Goal: Navigation & Orientation: Find specific page/section

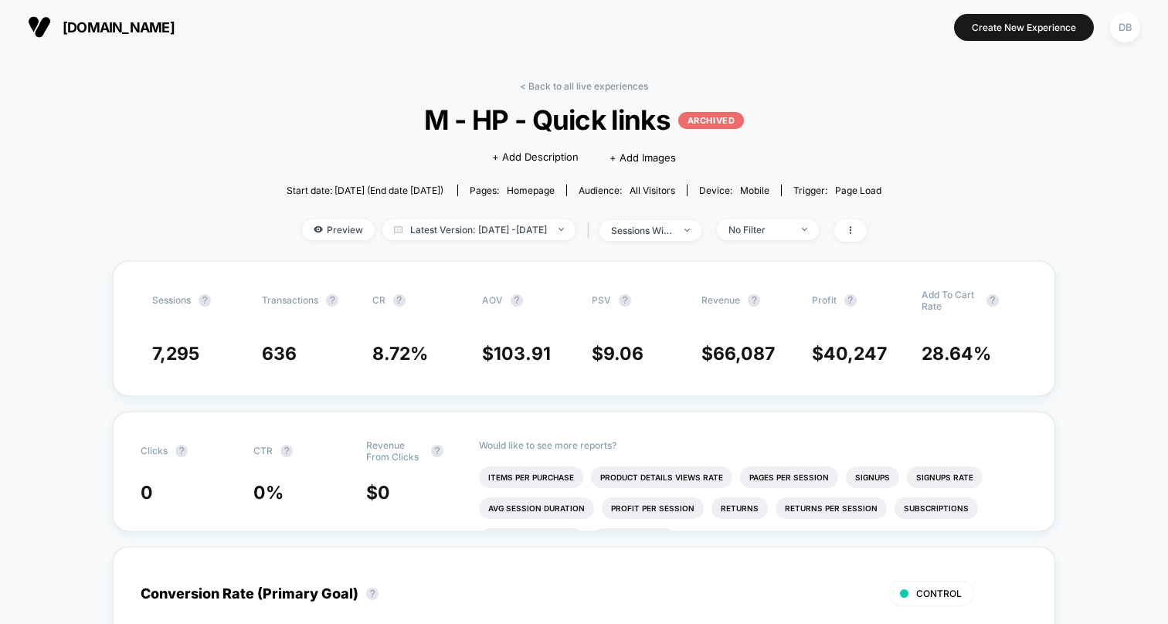
click at [120, 36] on button "[DOMAIN_NAME] [URL][DOMAIN_NAME]" at bounding box center [101, 27] width 156 height 25
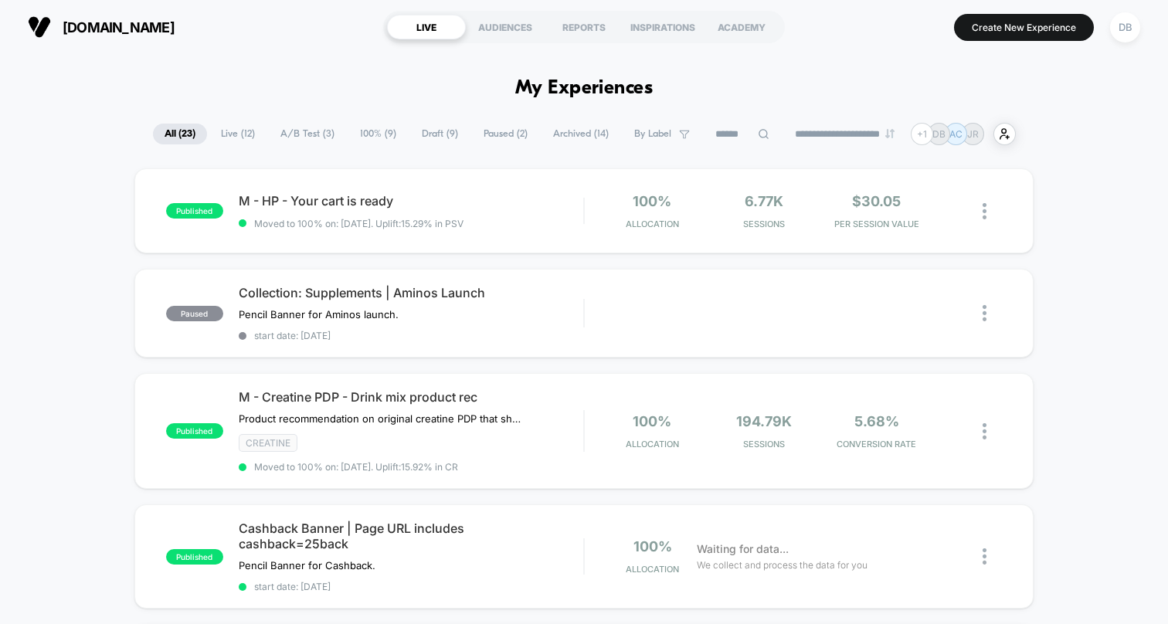
click at [293, 131] on span "A/B Test ( 3 )" at bounding box center [307, 134] width 77 height 21
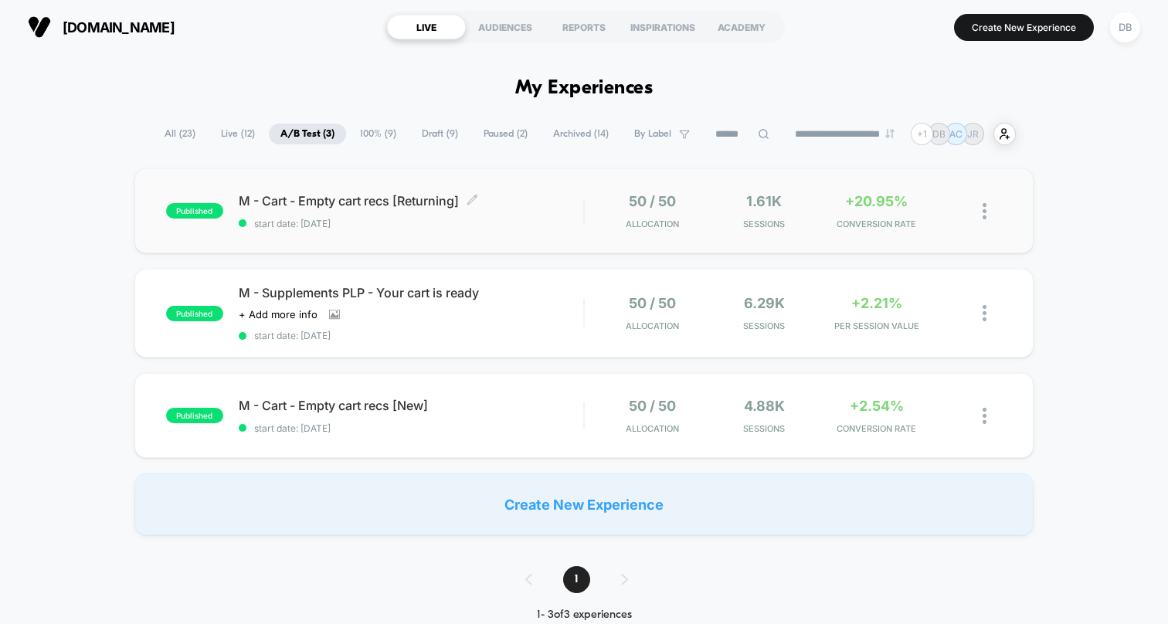
click at [347, 202] on span "M - Cart - Empty cart recs [Returning] Click to edit experience details" at bounding box center [411, 200] width 344 height 15
click at [402, 295] on span "M - Supplements PLP - Your cart is ready" at bounding box center [411, 292] width 344 height 15
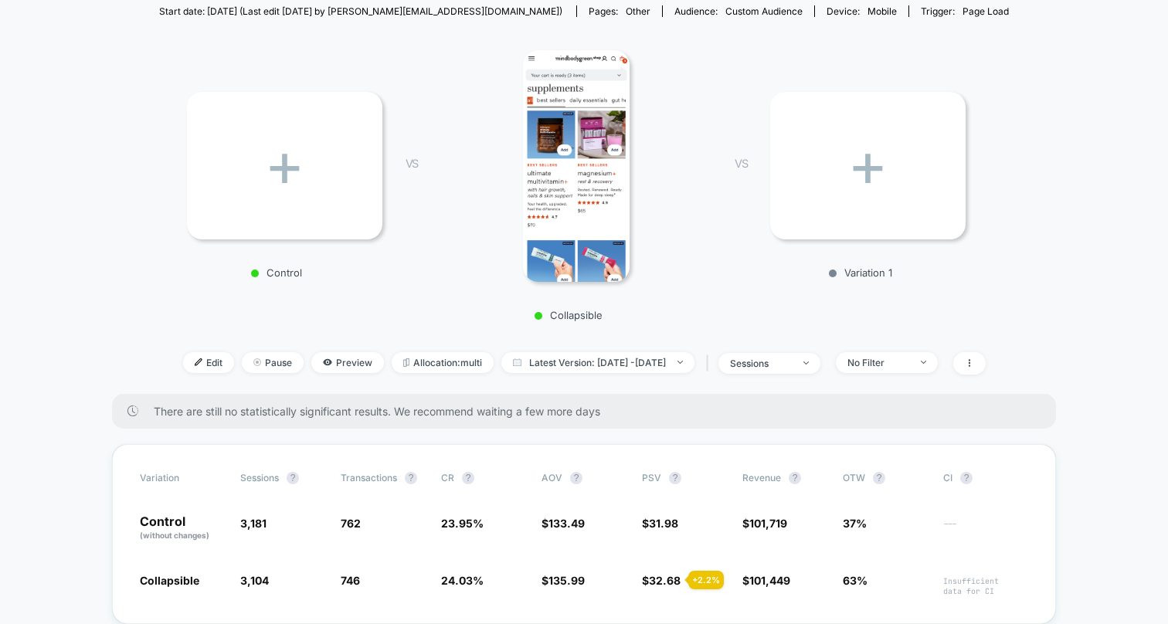
scroll to position [262, 0]
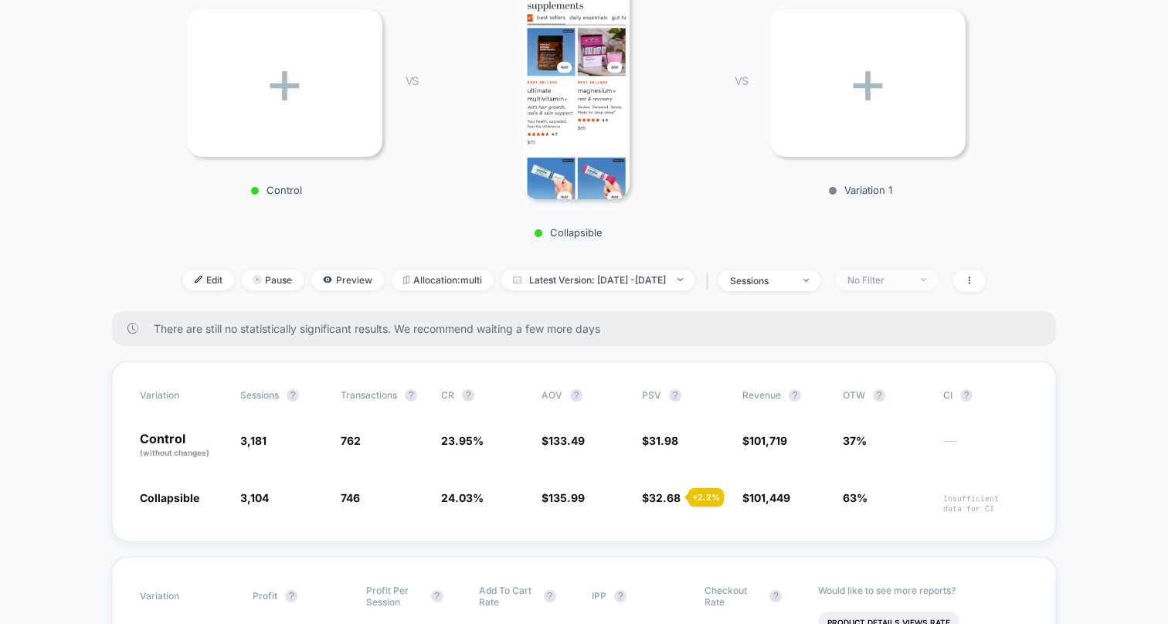
click at [908, 274] on div "No Filter" at bounding box center [878, 280] width 62 height 12
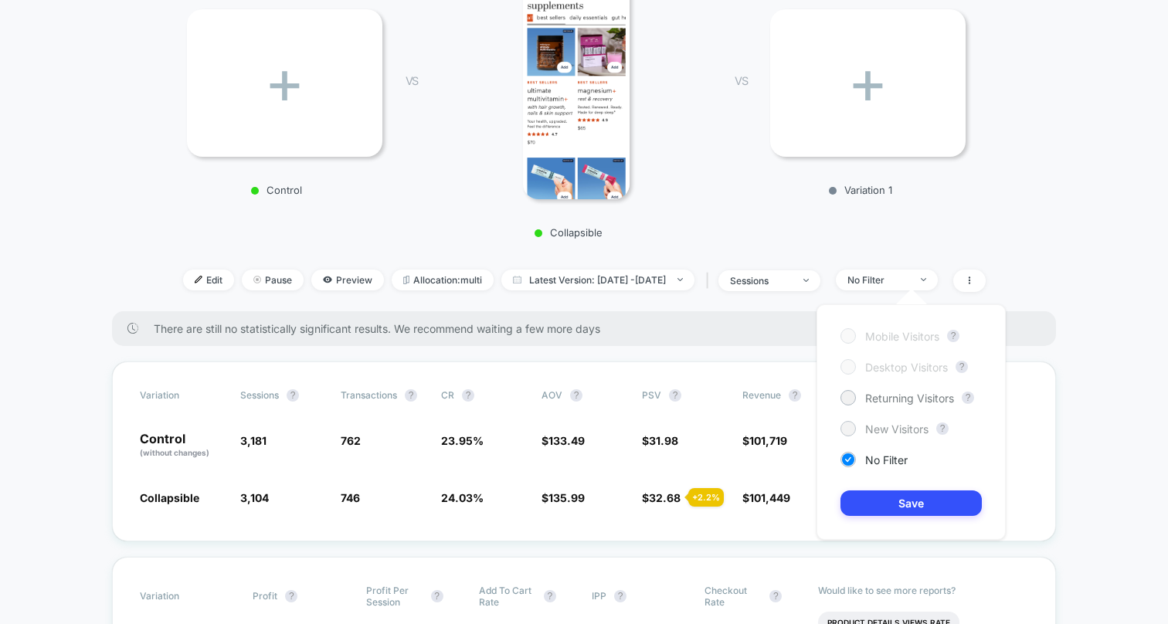
click at [890, 435] on span "New Visitors" at bounding box center [896, 428] width 63 height 13
click at [879, 489] on div "Mobile Visitors ? Desktop Visitors ? Returning Visitors ? New Visitors ? No Fil…" at bounding box center [910, 422] width 189 height 236
click at [879, 503] on button "Save" at bounding box center [910, 502] width 141 height 25
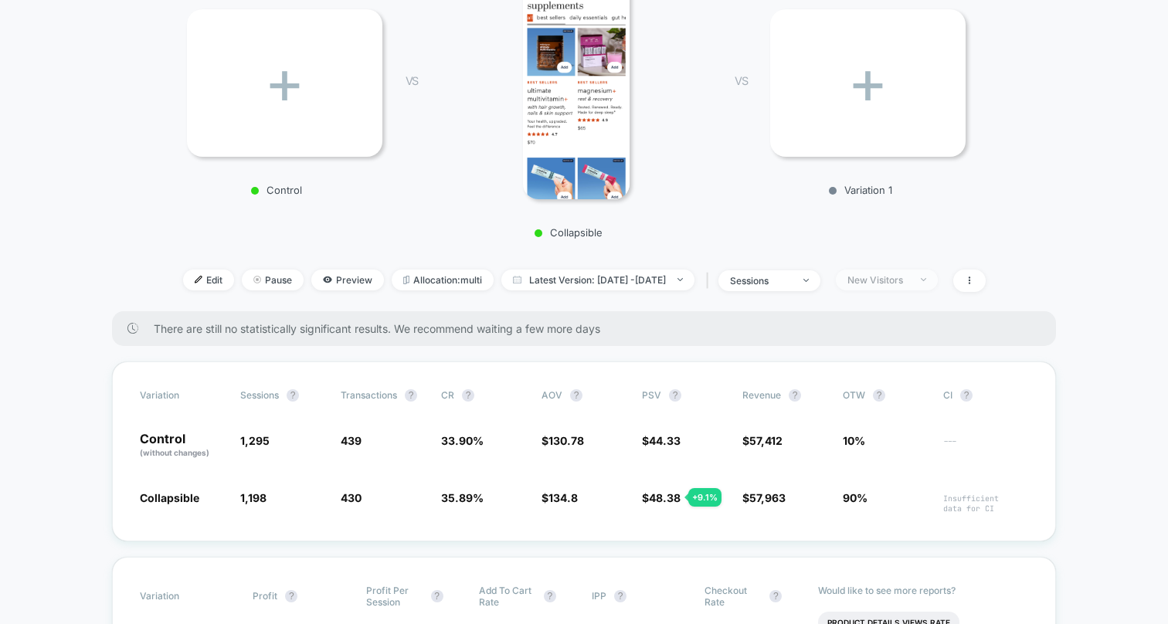
click at [909, 276] on div "New Visitors" at bounding box center [878, 280] width 62 height 12
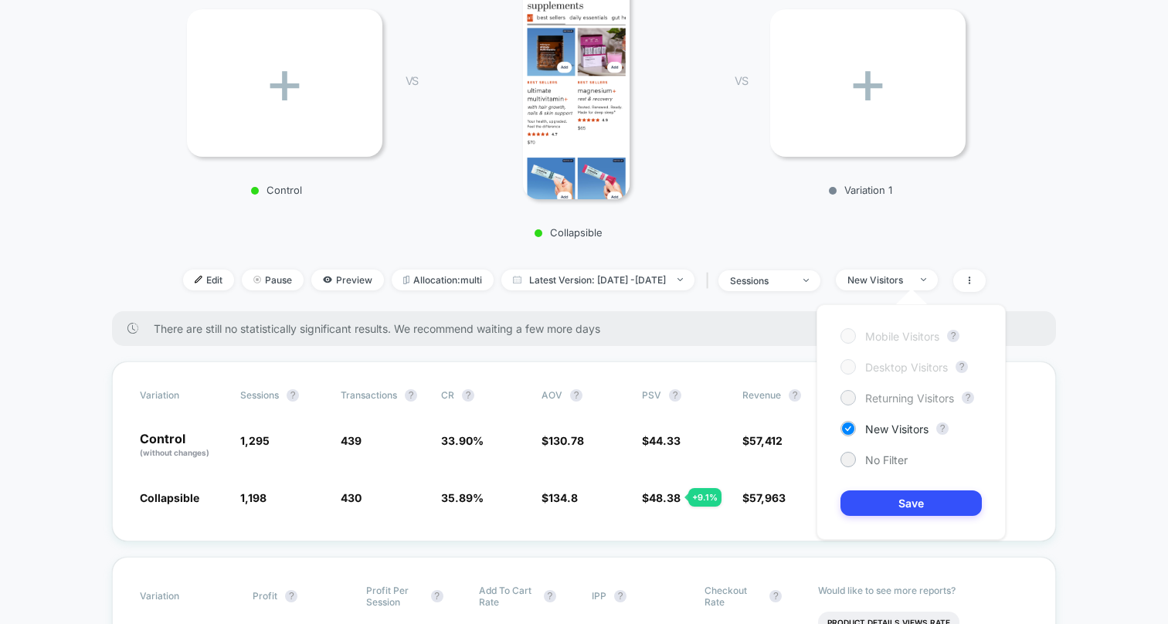
click at [903, 402] on span "Returning Visitors" at bounding box center [909, 397] width 89 height 13
click at [919, 510] on button "Save" at bounding box center [910, 502] width 141 height 25
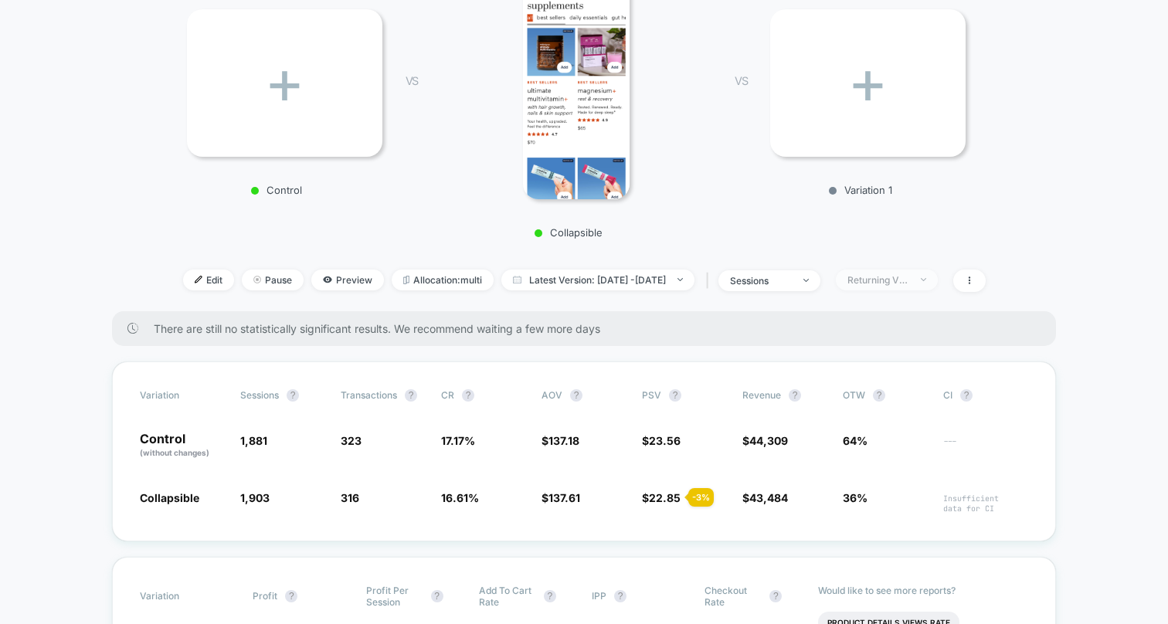
click at [896, 274] on div "Returning Visitors" at bounding box center [878, 280] width 62 height 12
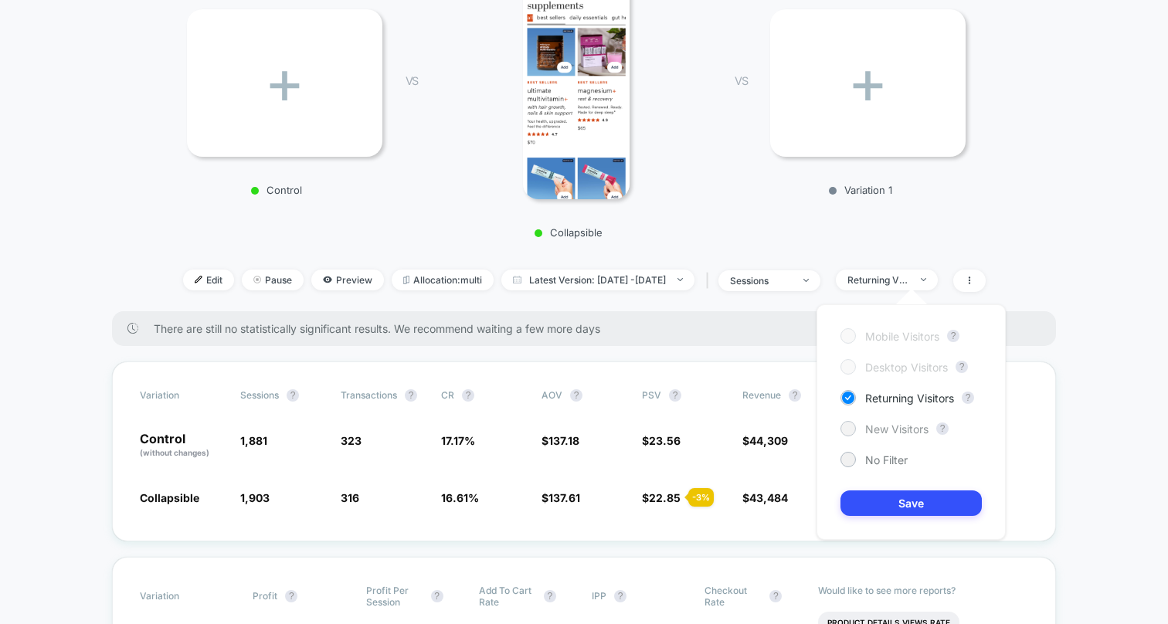
click at [912, 433] on span "New Visitors" at bounding box center [896, 428] width 63 height 13
click at [907, 500] on button "Save" at bounding box center [910, 502] width 141 height 25
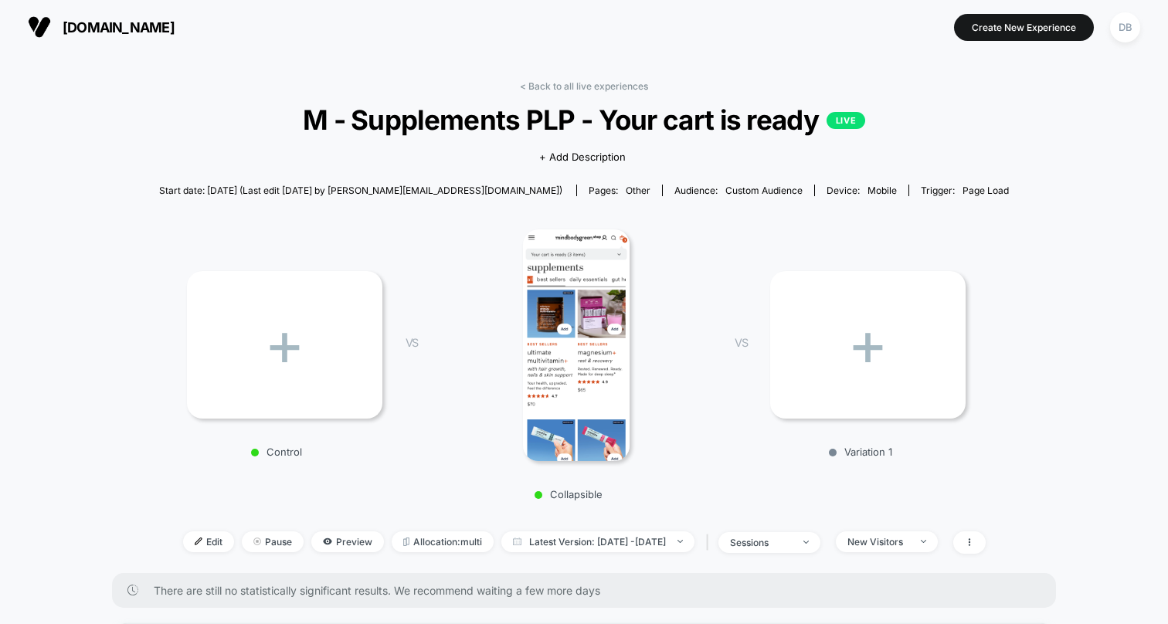
click at [1139, 19] on button "DB" at bounding box center [1124, 28] width 39 height 32
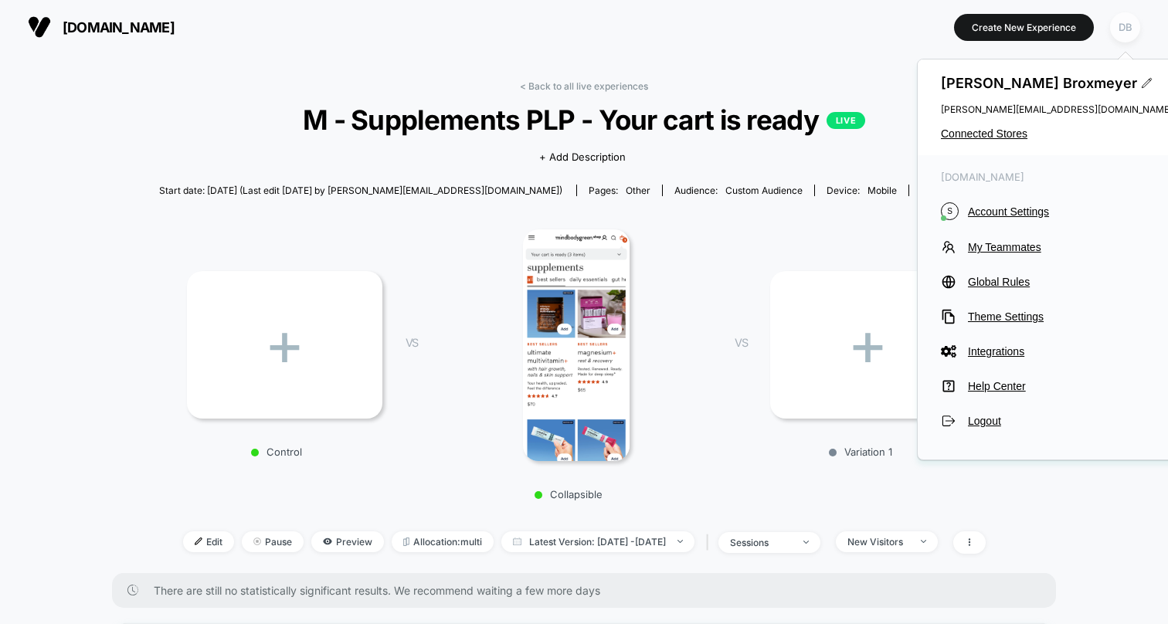
click at [1129, 30] on div "DB" at bounding box center [1125, 27] width 30 height 30
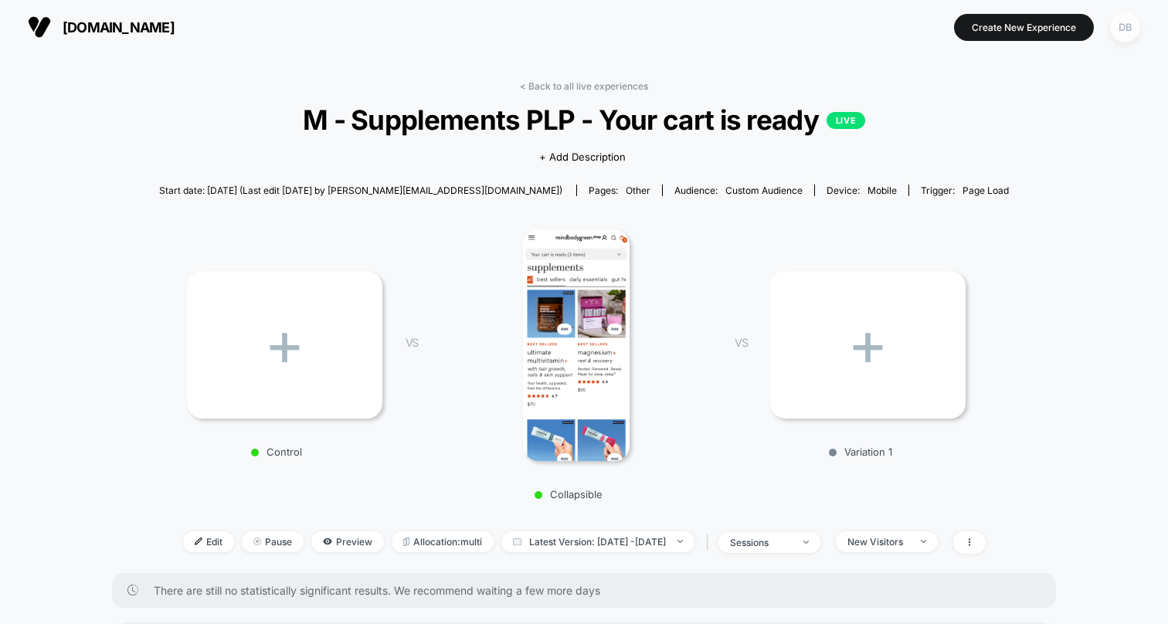
click at [1129, 30] on div "DB" at bounding box center [1125, 27] width 30 height 30
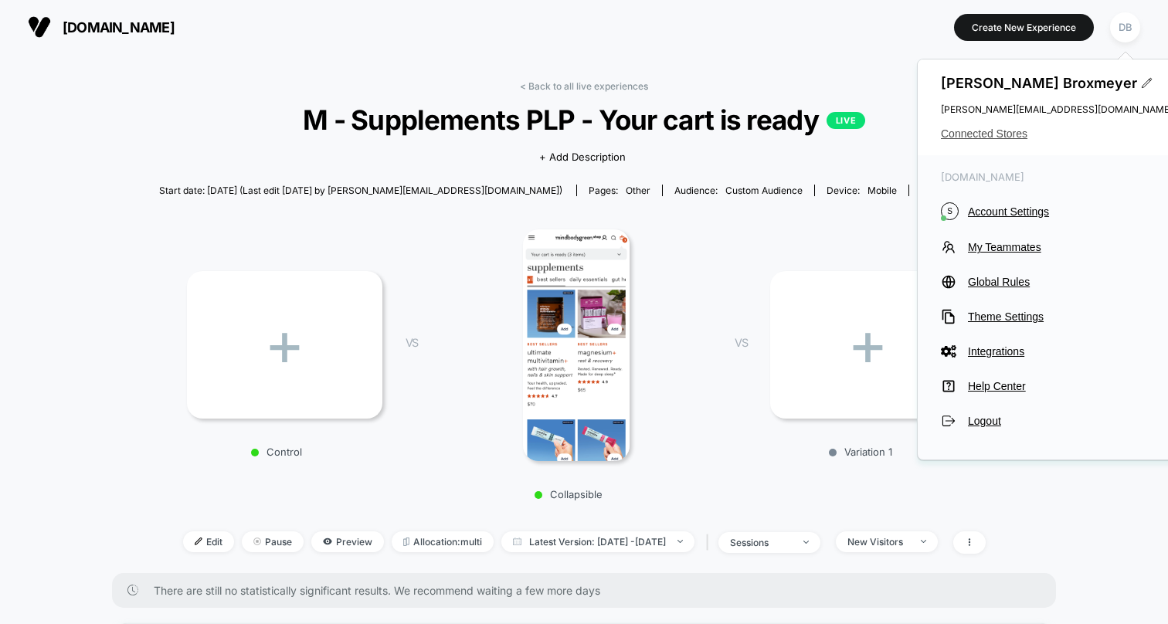
click at [976, 134] on span "Connected Stores" at bounding box center [1057, 133] width 232 height 12
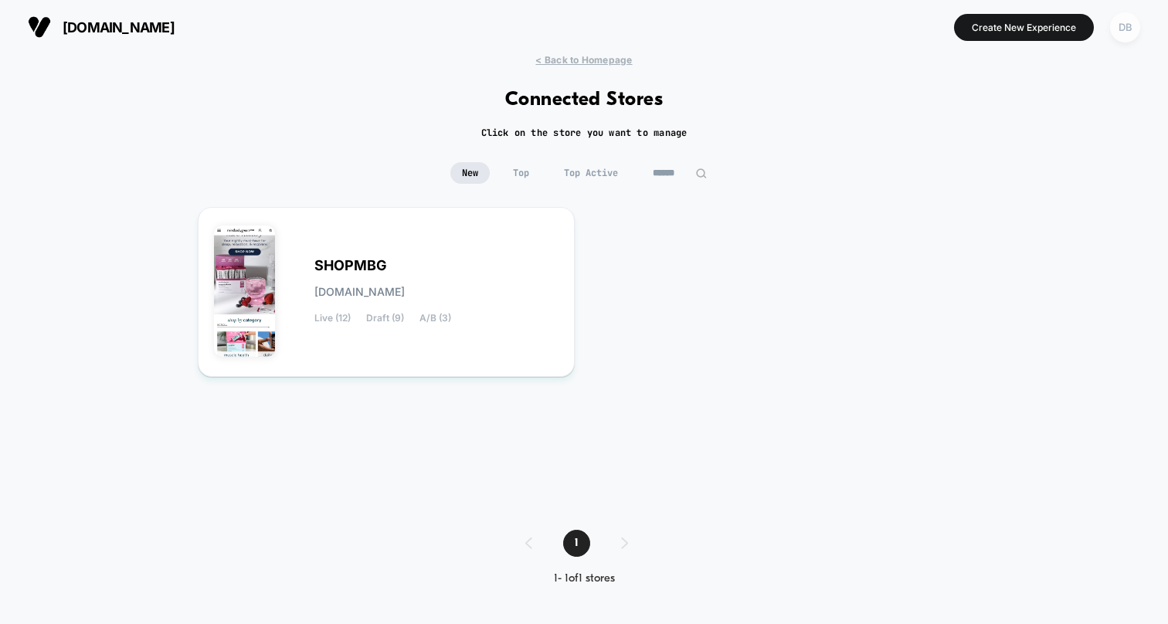
click at [1118, 34] on div "DB" at bounding box center [1125, 27] width 30 height 30
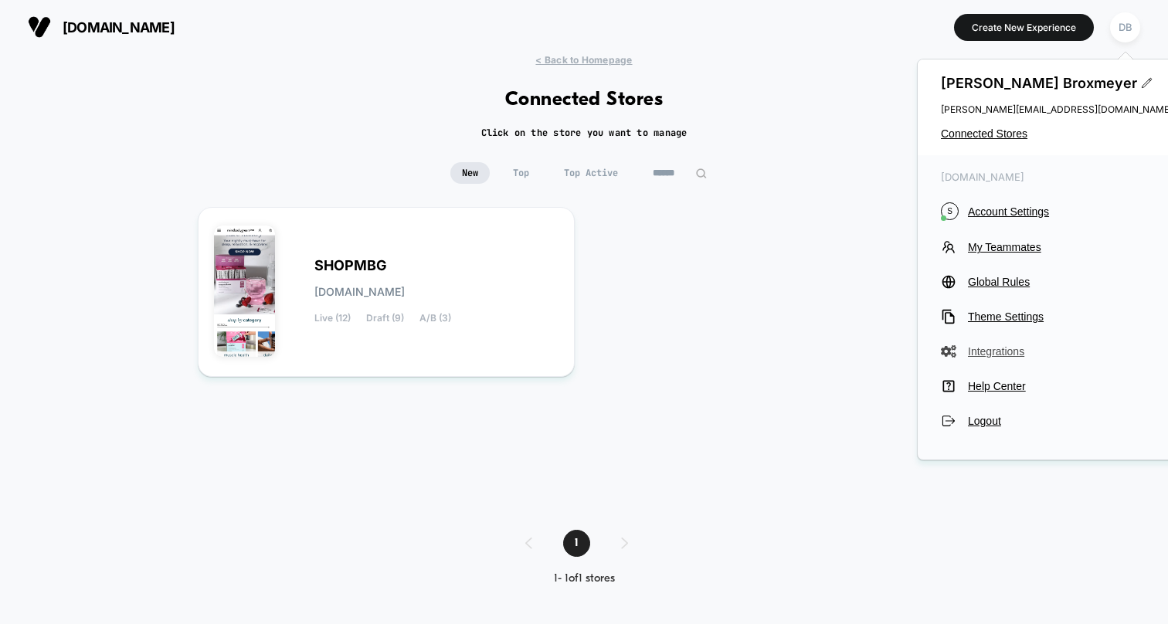
click at [994, 349] on span "Integrations" at bounding box center [1070, 351] width 205 height 12
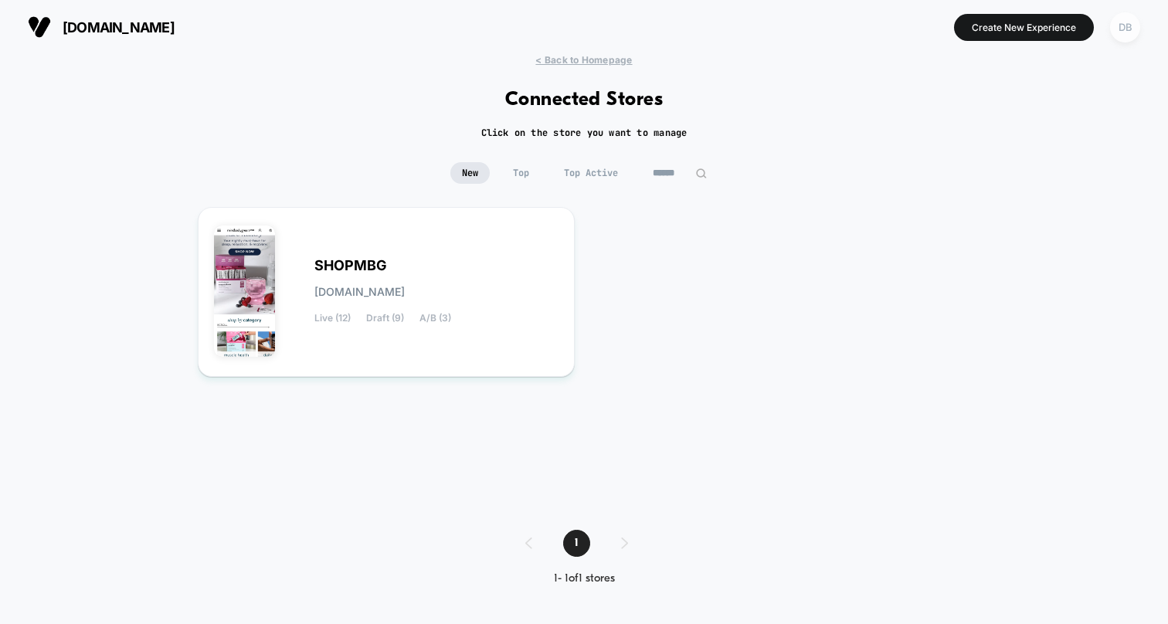
click at [1130, 30] on div "DB" at bounding box center [1125, 27] width 30 height 30
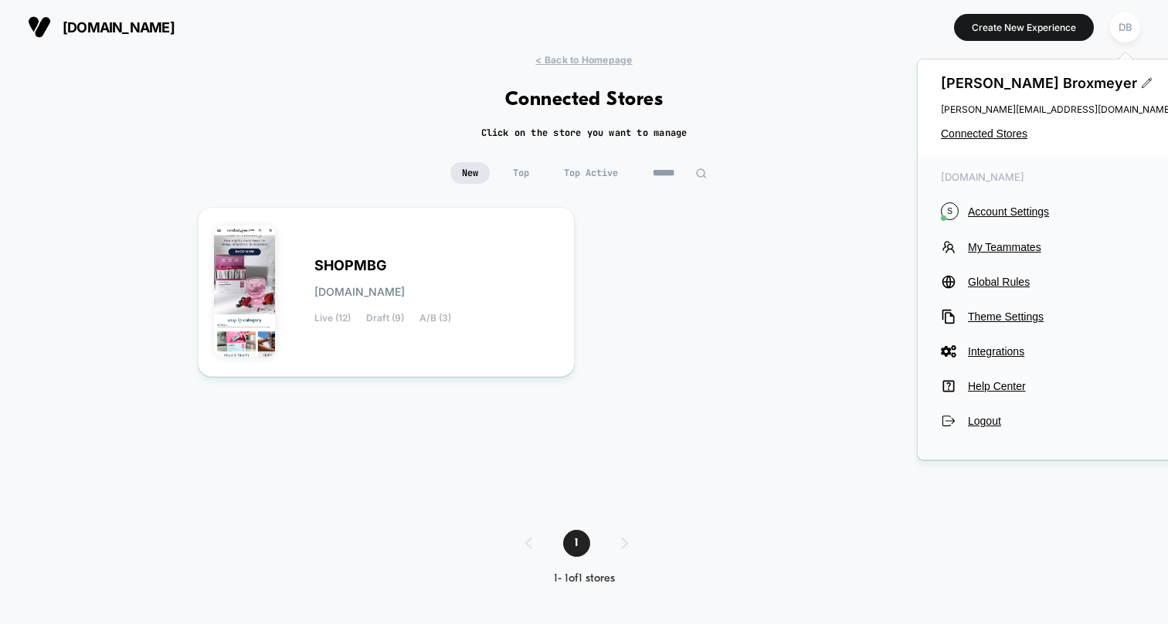
click at [791, 236] on div "SHOPMBG [DOMAIN_NAME] Live (12) Draft (9) A/B (3)" at bounding box center [584, 353] width 772 height 292
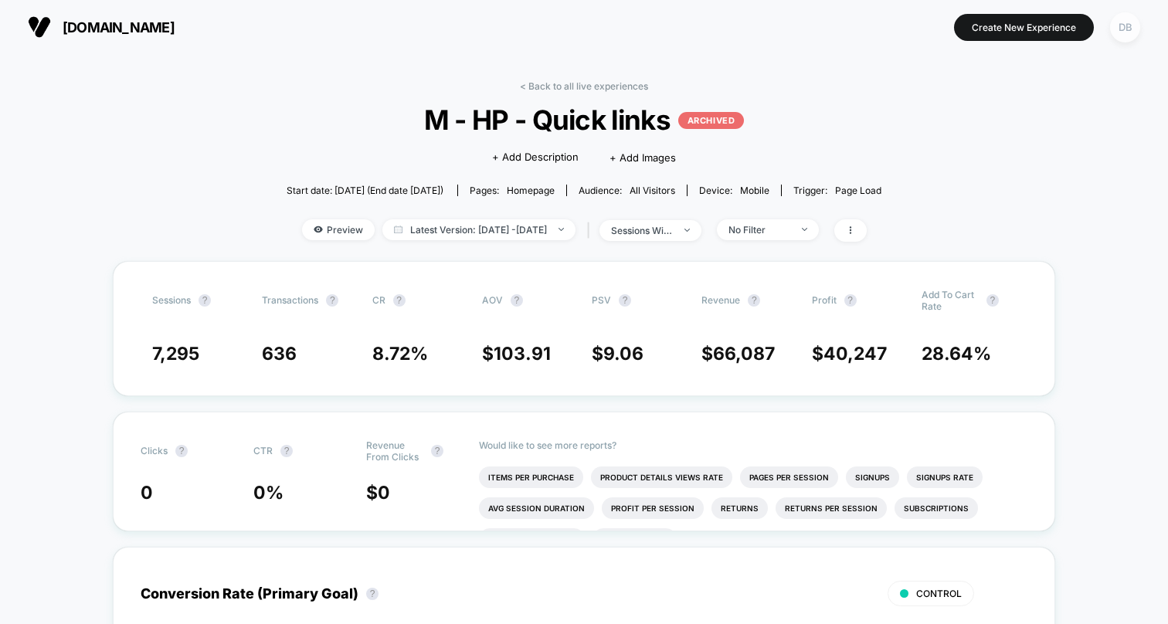
click at [1117, 36] on div "DB" at bounding box center [1125, 27] width 30 height 30
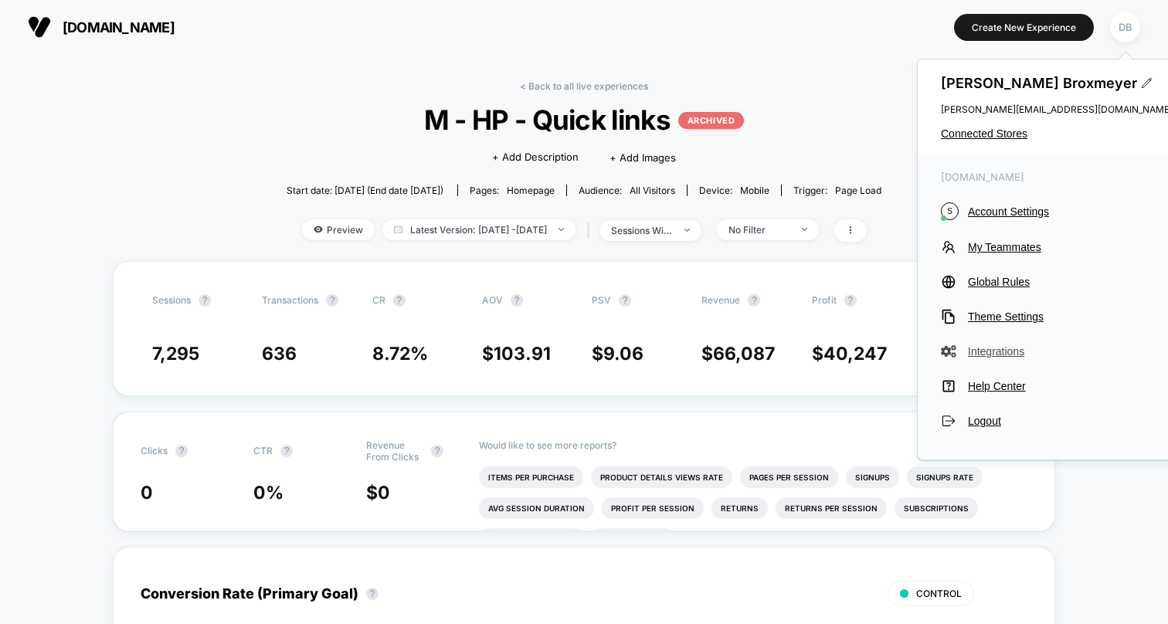
click at [981, 346] on span "Integrations" at bounding box center [1070, 351] width 205 height 12
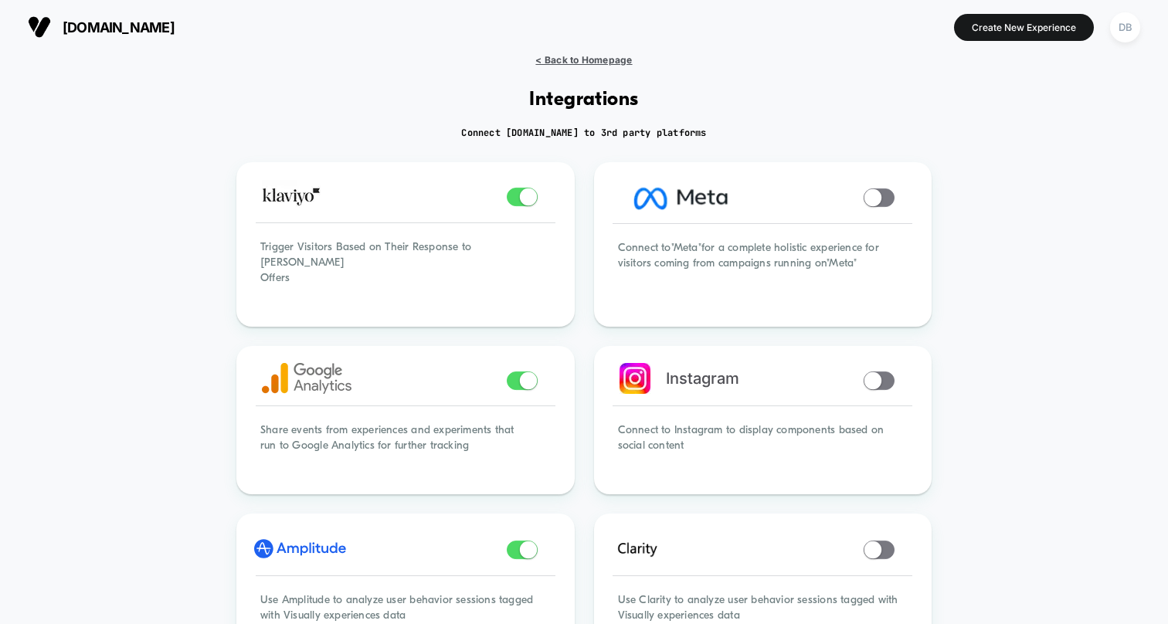
click at [566, 63] on span "< Back to Homepage" at bounding box center [583, 60] width 97 height 12
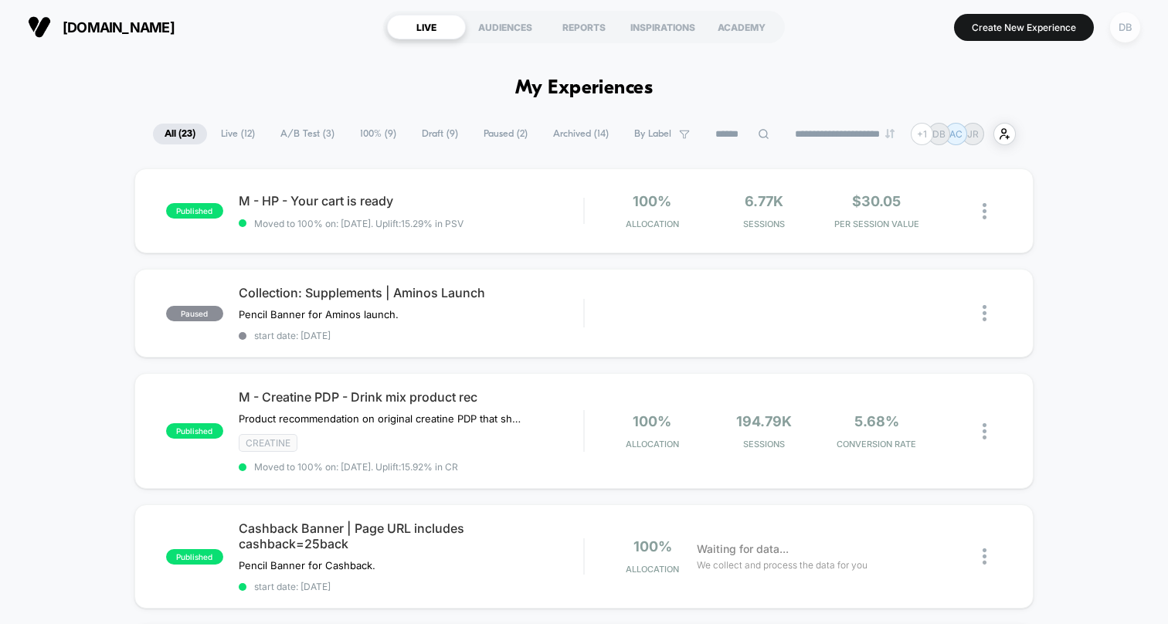
click at [1121, 29] on div "DB" at bounding box center [1125, 27] width 30 height 30
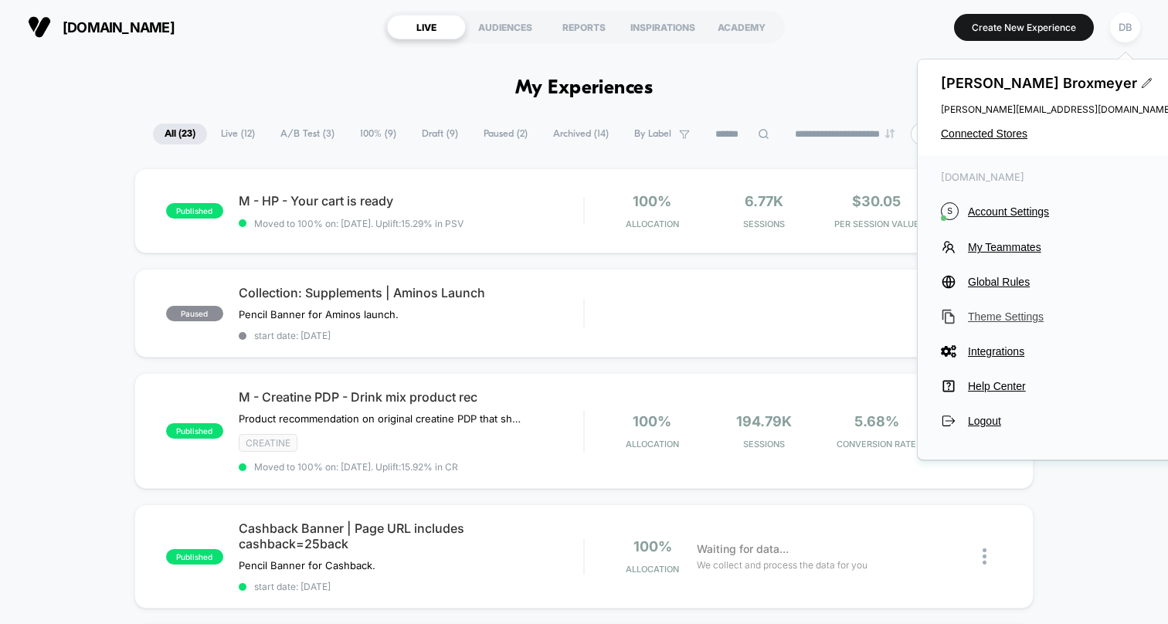
click at [993, 316] on span "Theme Settings" at bounding box center [1070, 316] width 205 height 12
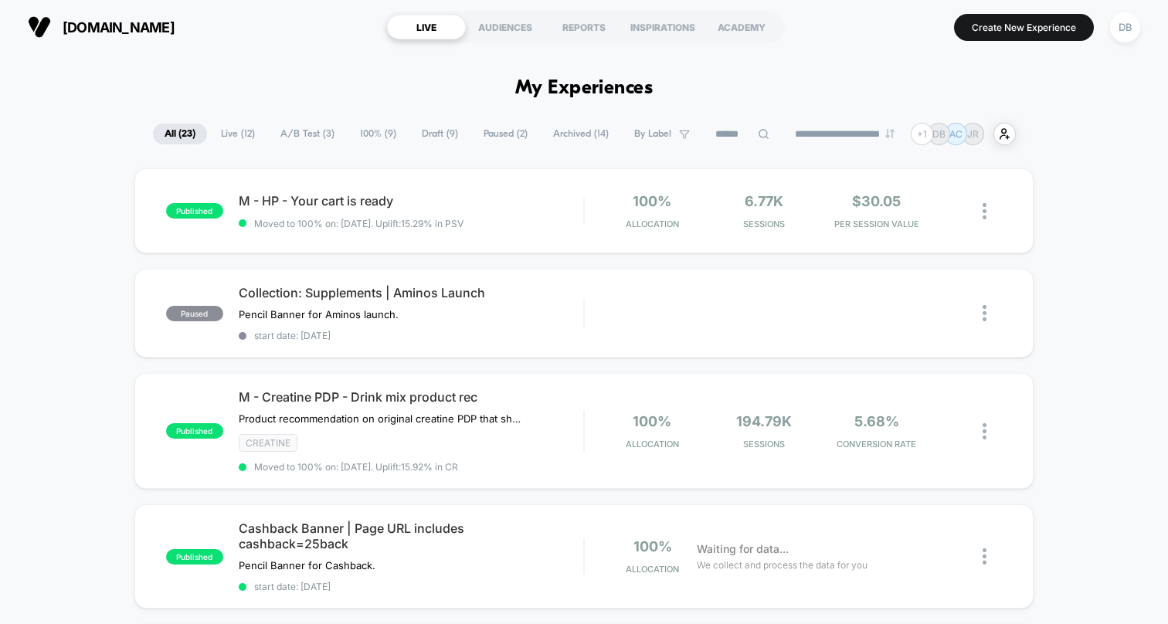
click at [283, 137] on span "A/B Test ( 3 )" at bounding box center [307, 134] width 77 height 21
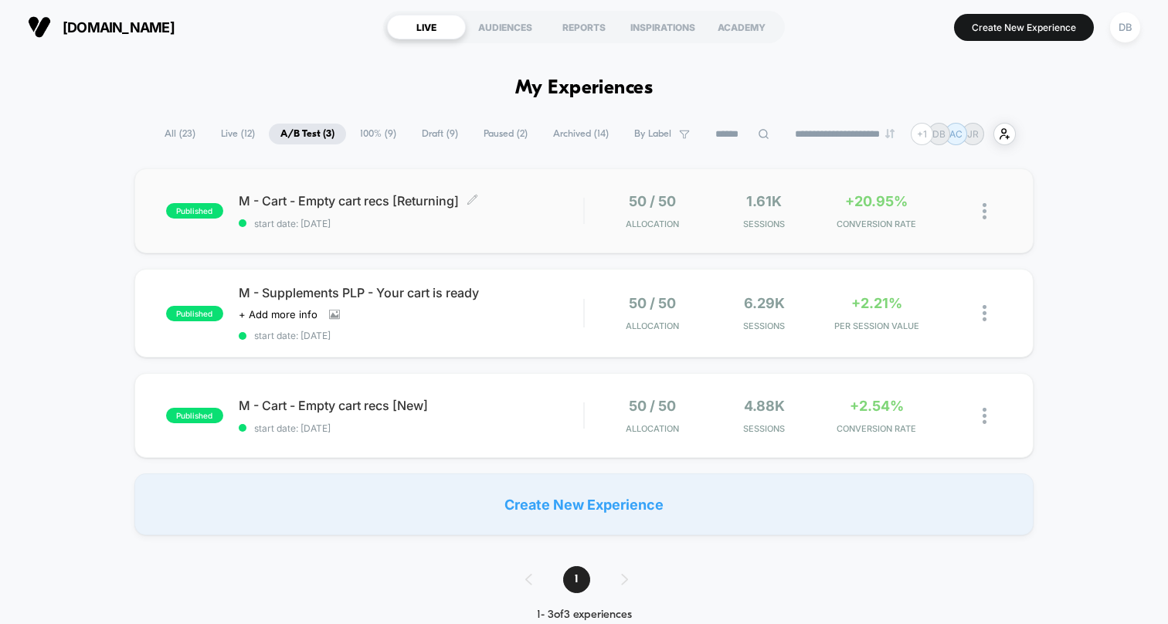
click at [297, 199] on span "M - Cart - Empty cart recs [Returning] Click to edit experience details" at bounding box center [411, 200] width 344 height 15
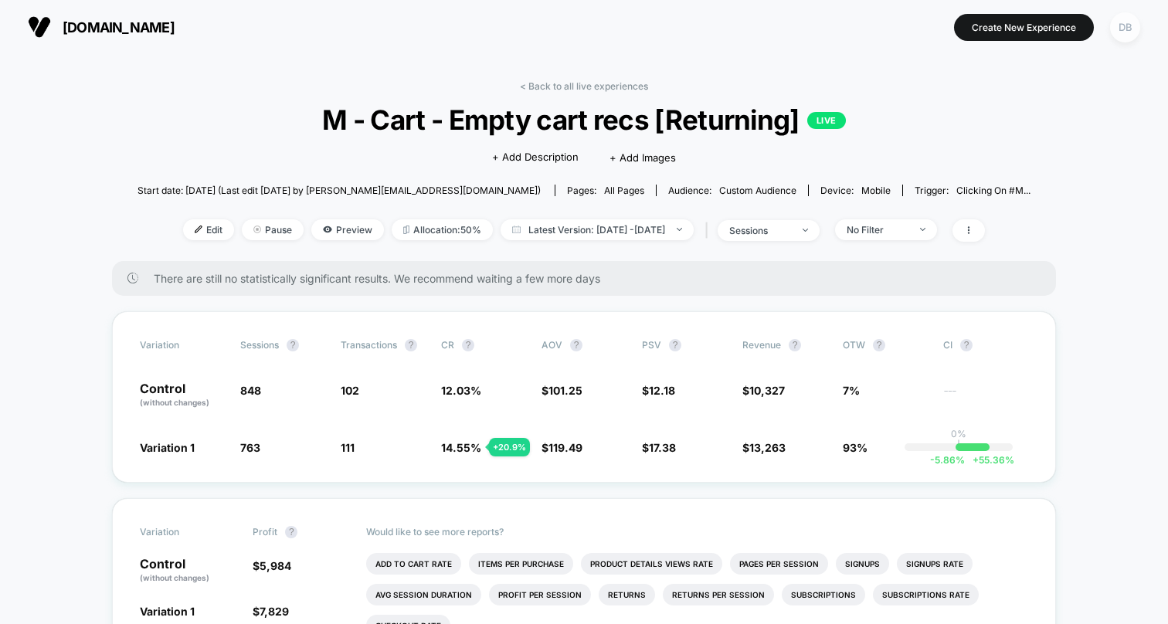
click at [1126, 29] on div "DB" at bounding box center [1125, 27] width 30 height 30
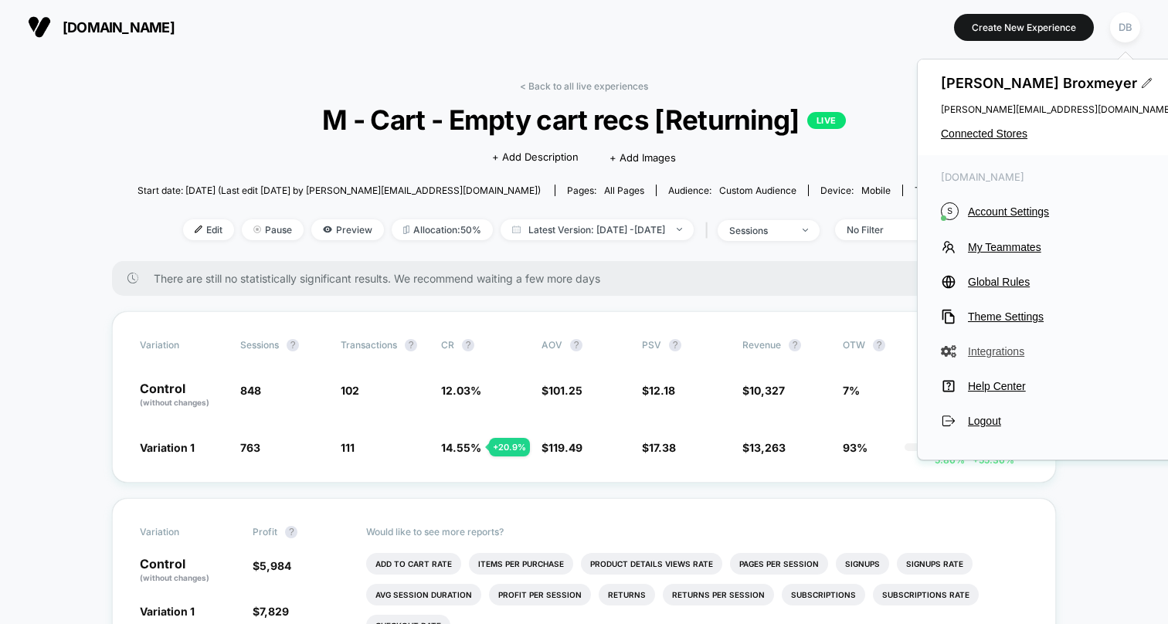
click at [999, 358] on button "Integrations" at bounding box center [1057, 351] width 232 height 15
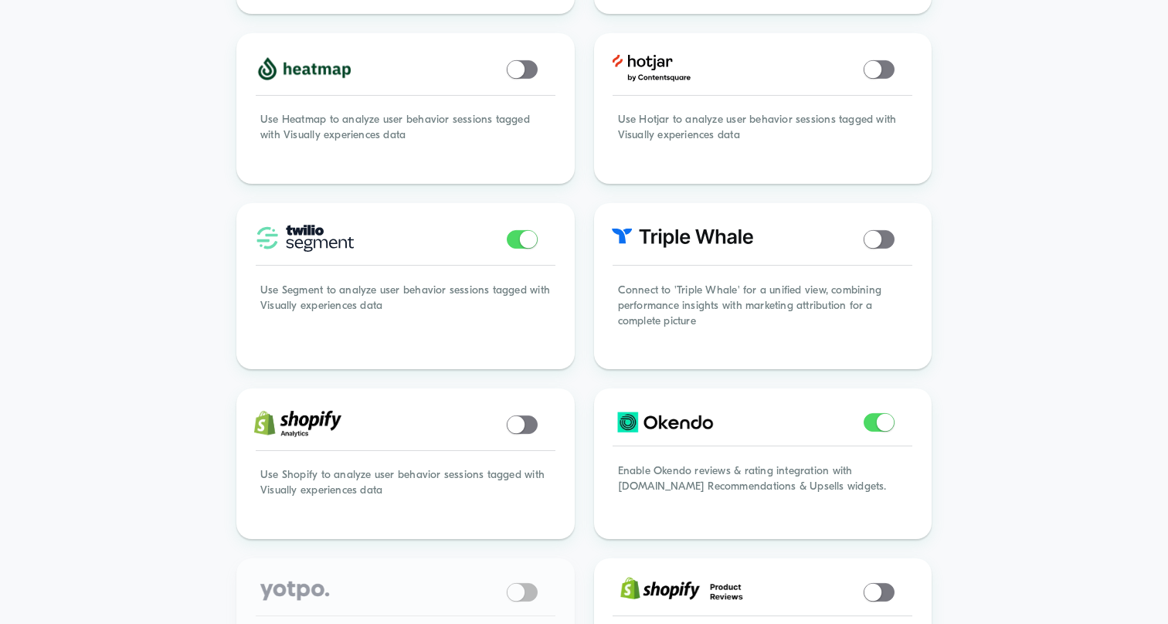
scroll to position [837, 0]
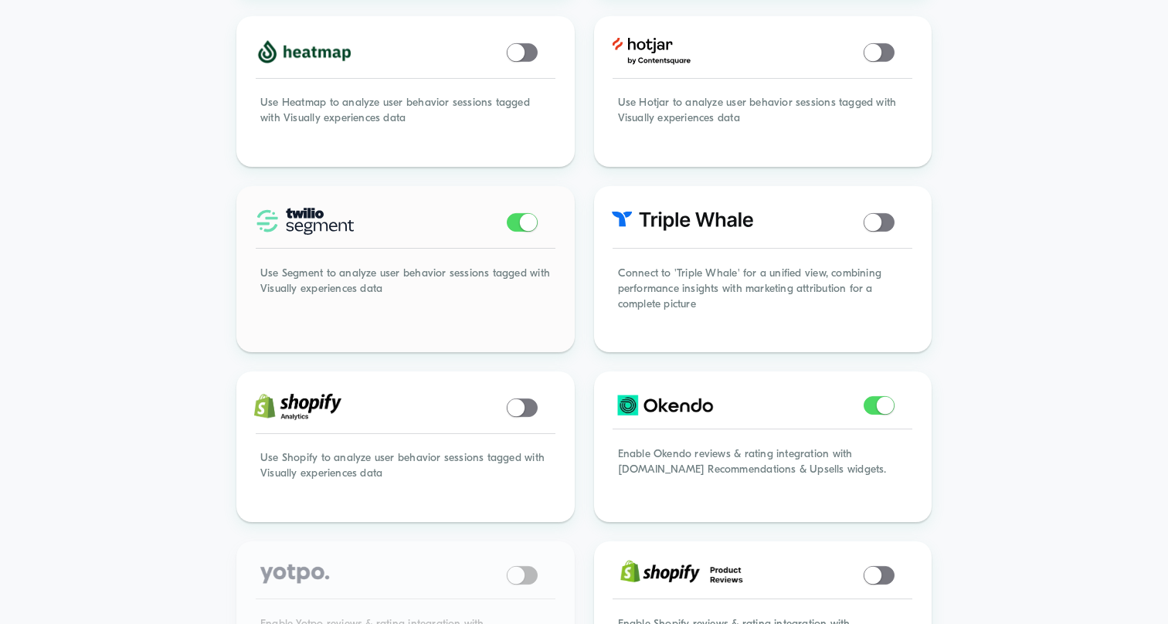
click at [517, 213] on span at bounding box center [522, 222] width 31 height 19
click at [517, 213] on span at bounding box center [515, 221] width 17 height 17
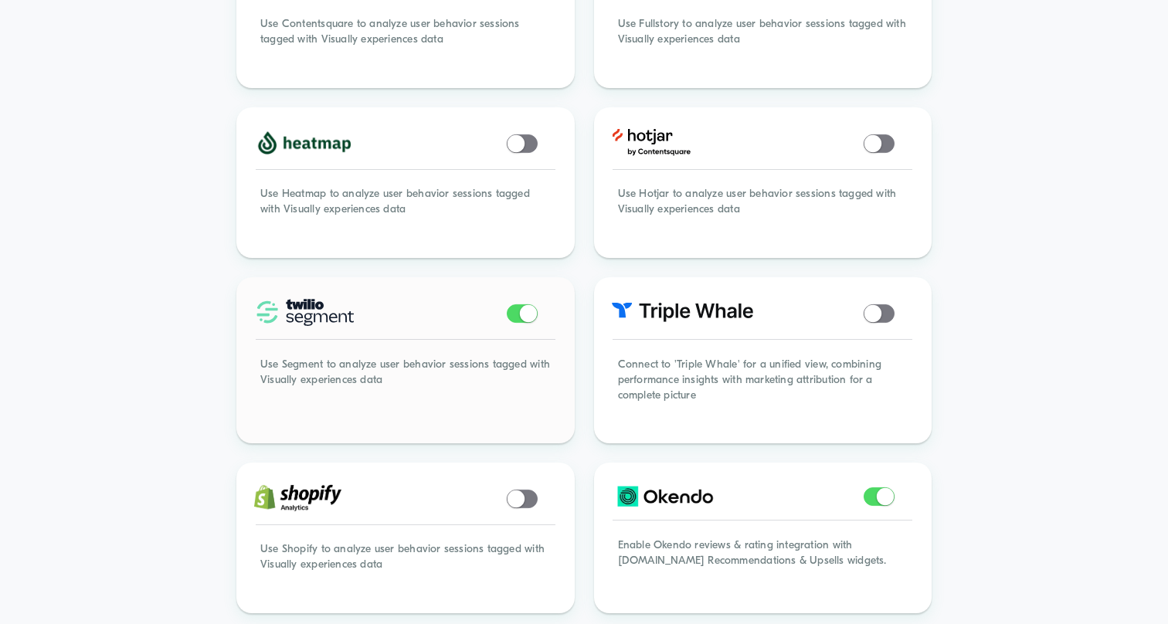
scroll to position [697, 0]
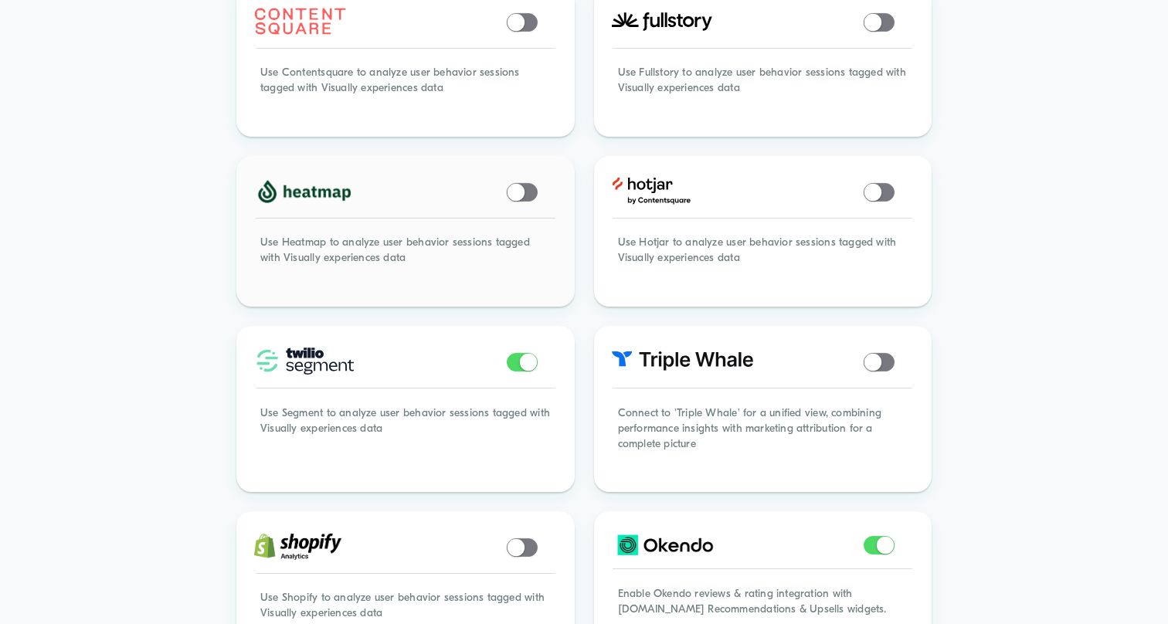
click at [519, 183] on span at bounding box center [515, 191] width 17 height 17
click at [519, 183] on span at bounding box center [522, 192] width 31 height 19
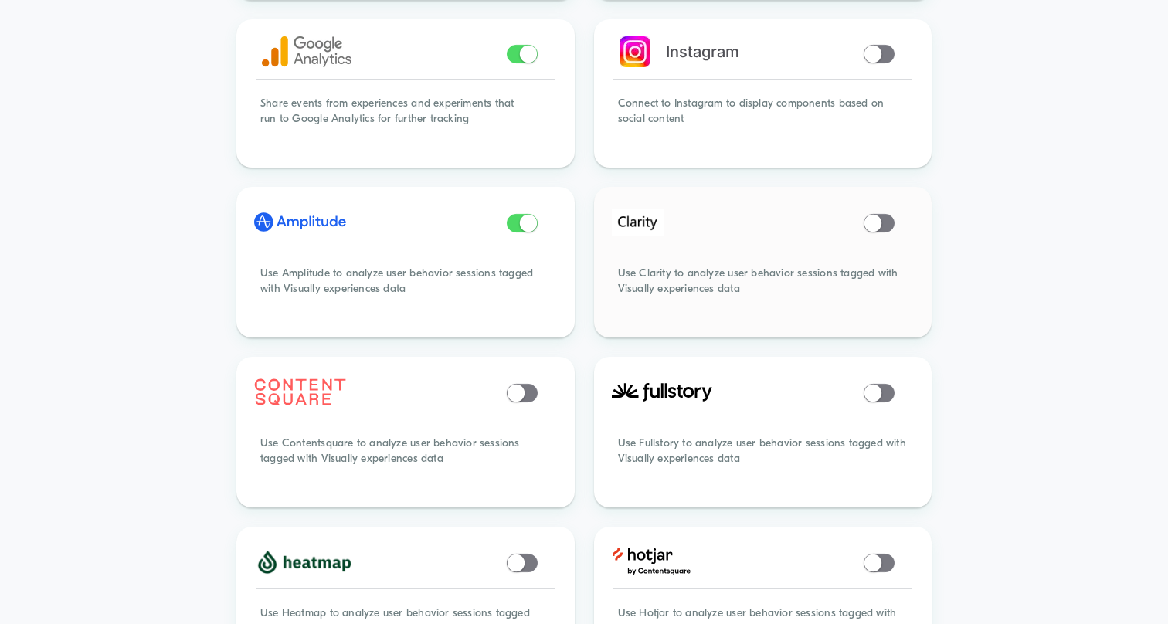
scroll to position [328, 0]
click at [882, 212] on span at bounding box center [878, 221] width 31 height 19
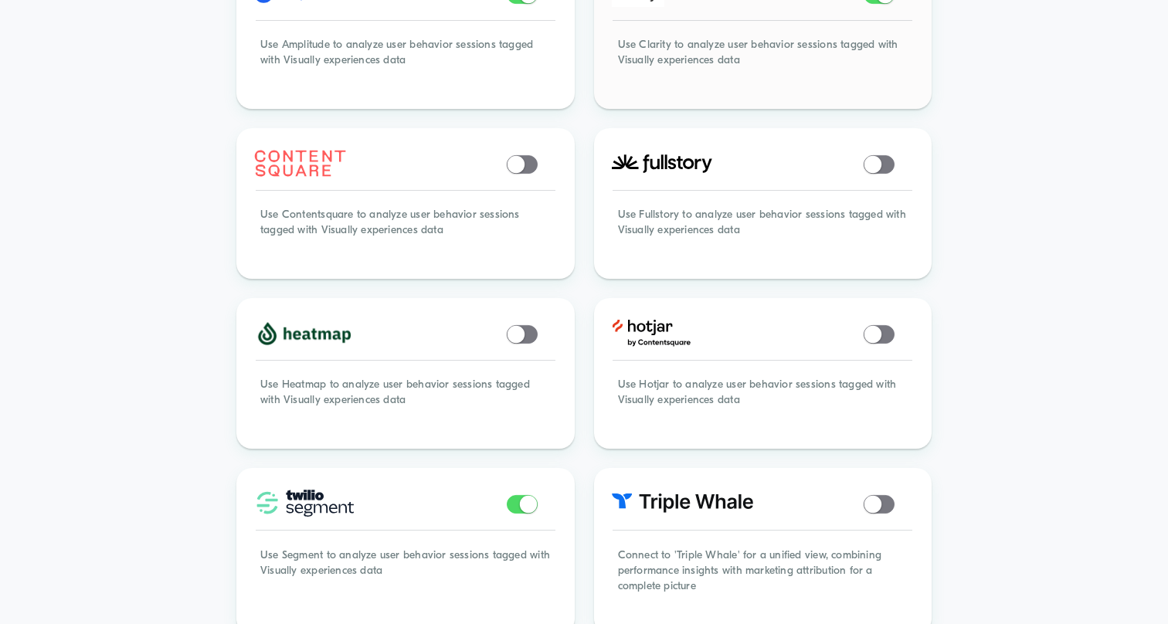
scroll to position [639, 0]
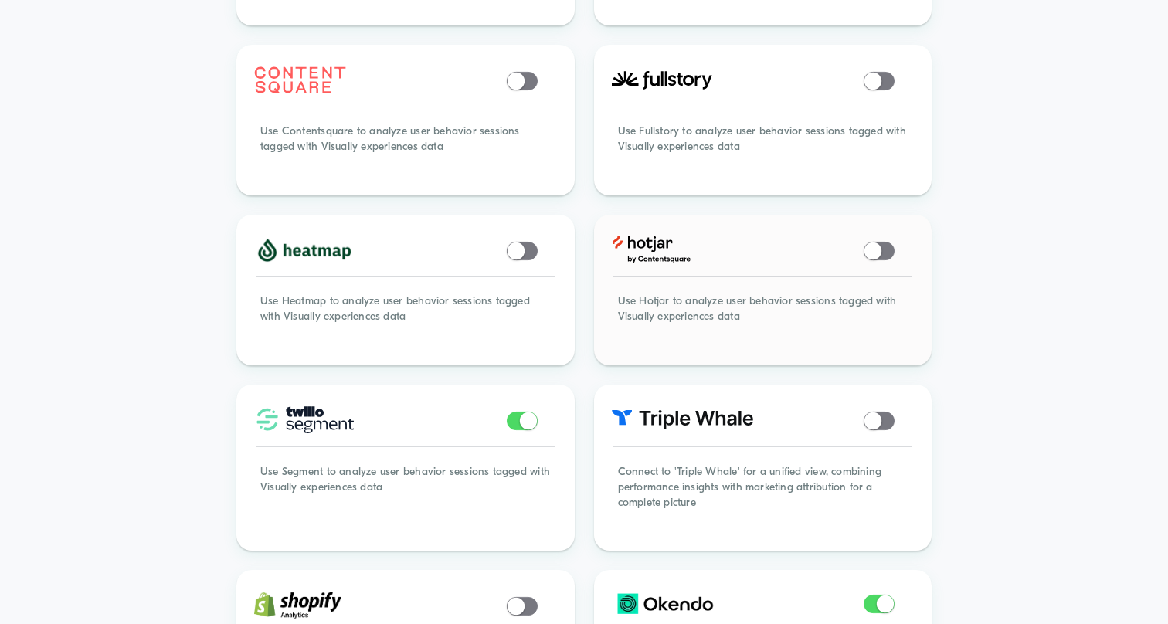
click at [890, 242] on span at bounding box center [878, 251] width 31 height 19
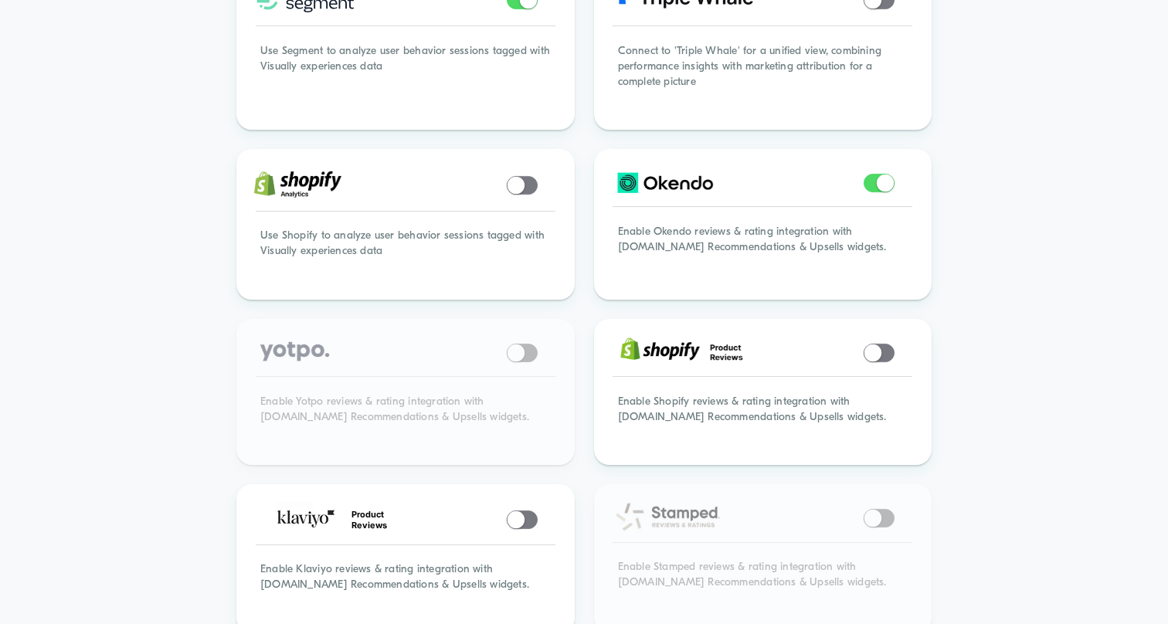
scroll to position [1066, 0]
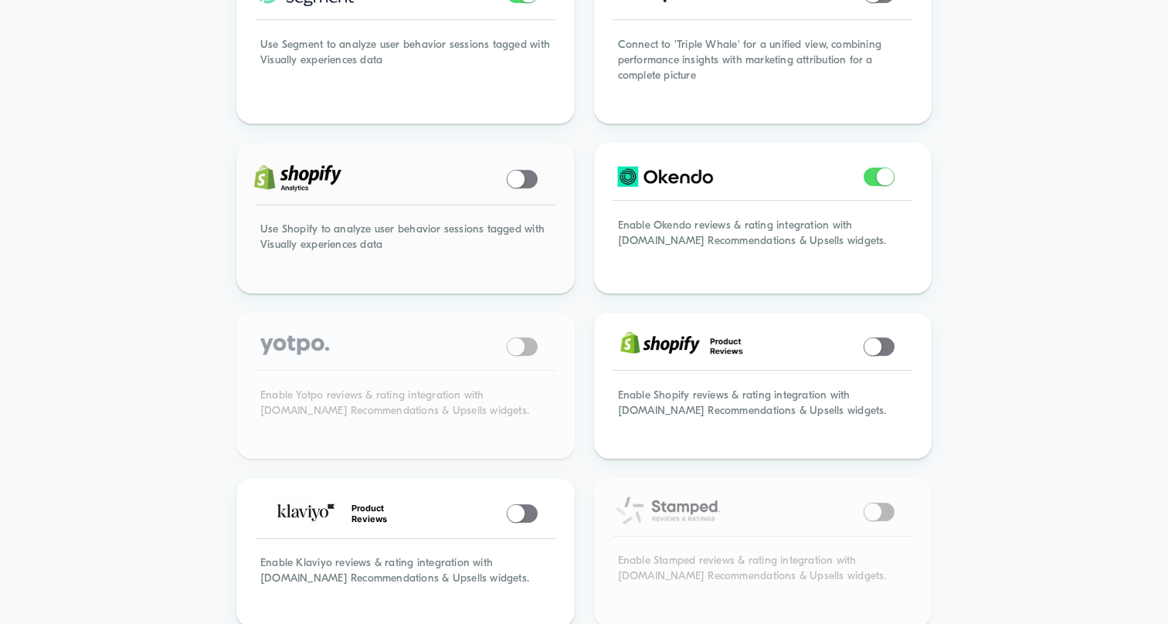
click at [527, 170] on span at bounding box center [522, 179] width 31 height 19
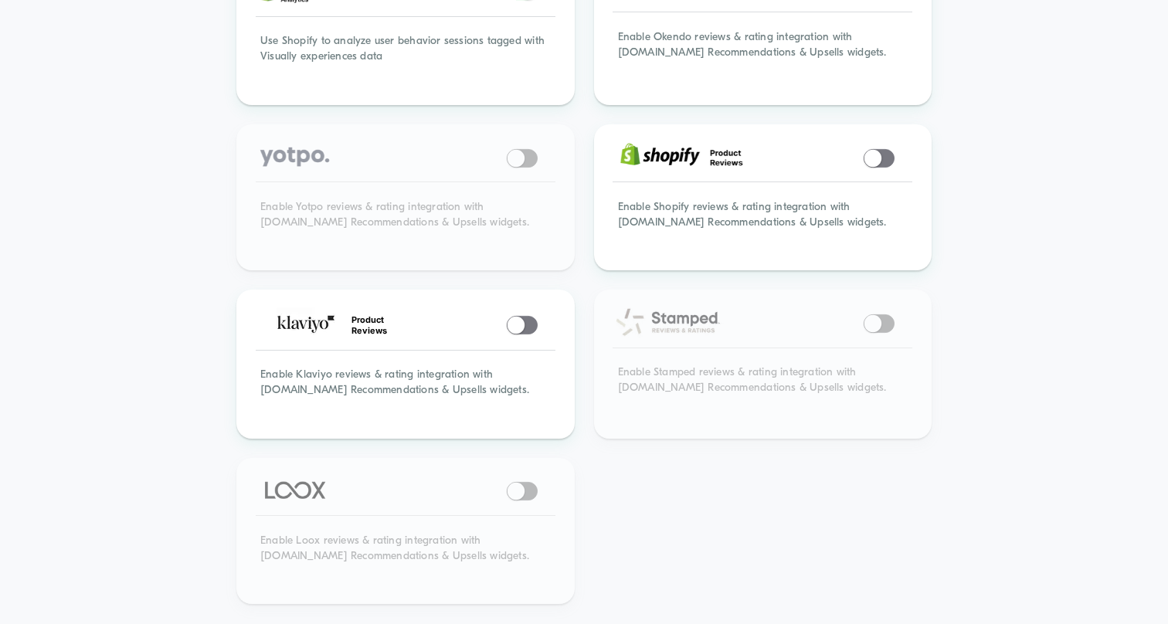
scroll to position [1255, 0]
click at [529, 326] on div "Product Reviews" at bounding box center [406, 324] width 334 height 66
click at [526, 315] on span at bounding box center [522, 324] width 31 height 19
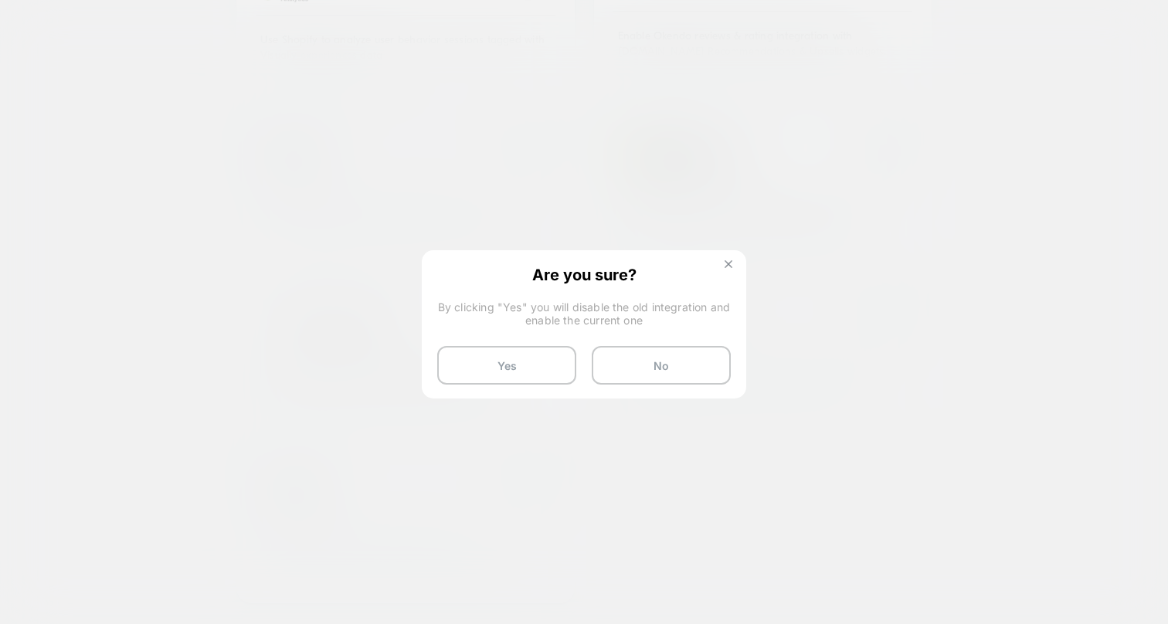
click at [729, 261] on img at bounding box center [728, 264] width 8 height 8
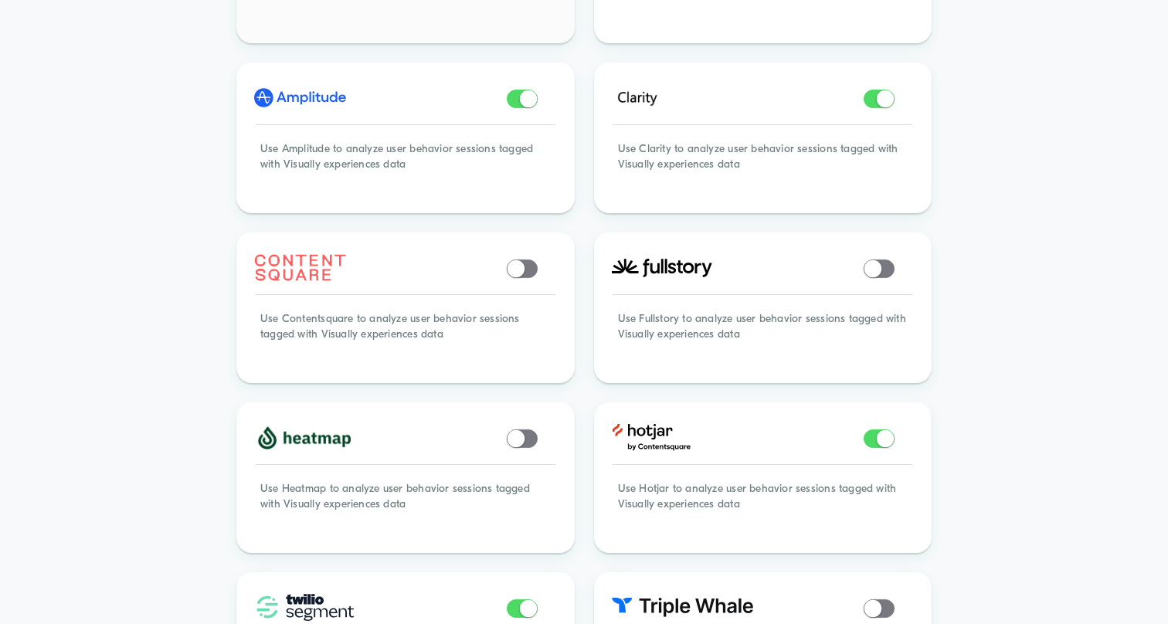
scroll to position [0, 0]
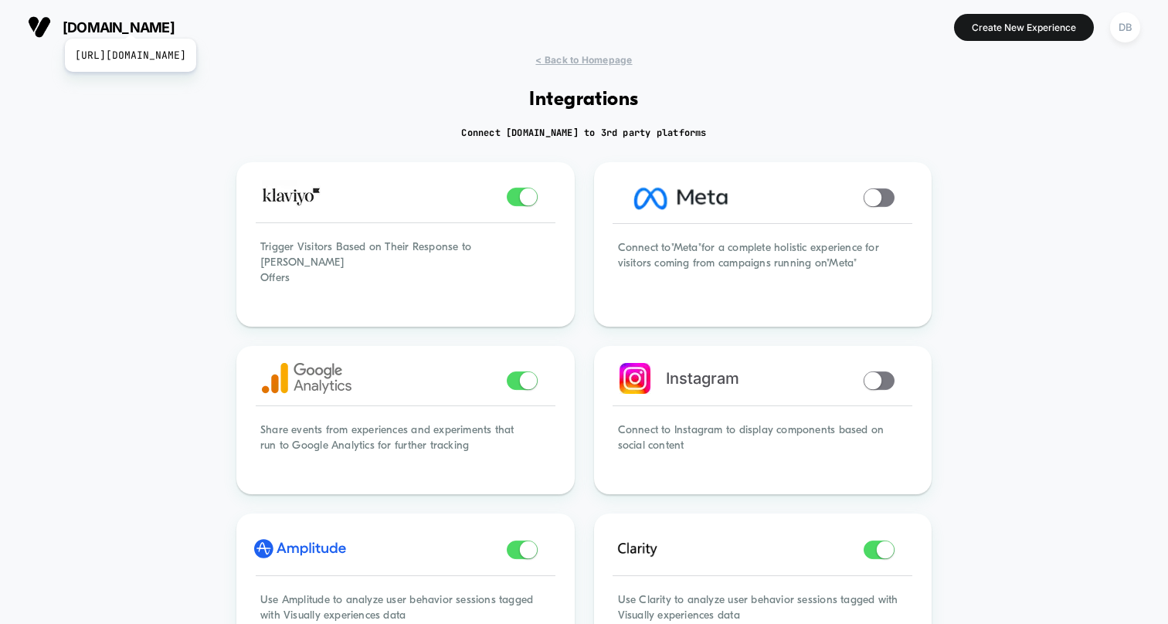
click at [168, 25] on span "[DOMAIN_NAME]" at bounding box center [119, 27] width 112 height 16
